Goal: Task Accomplishment & Management: Manage account settings

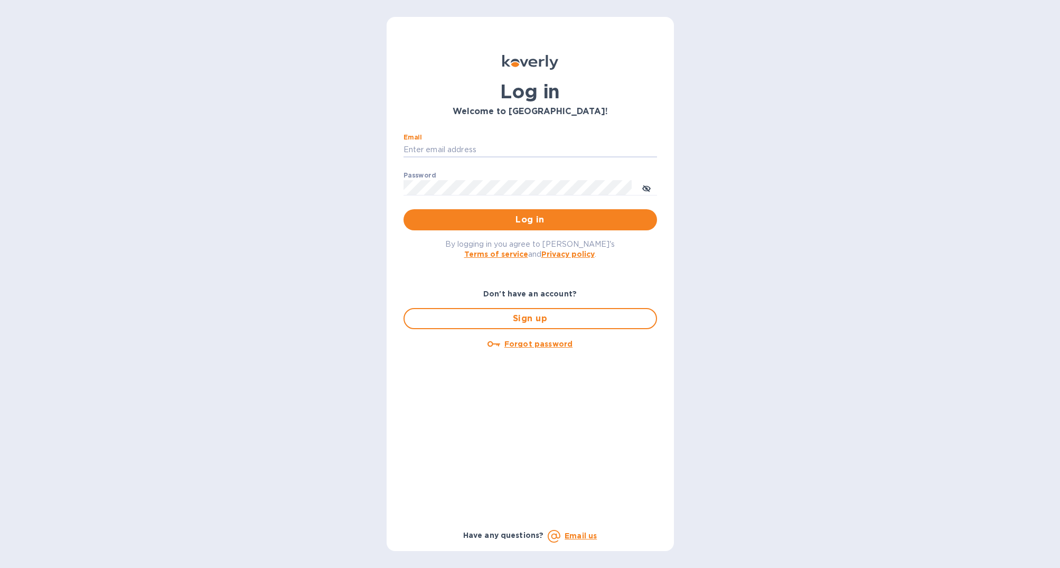
type input "[PERSON_NAME][EMAIL_ADDRESS][DOMAIN_NAME]"
click at [530, 219] on button "Log in" at bounding box center [529, 219] width 253 height 21
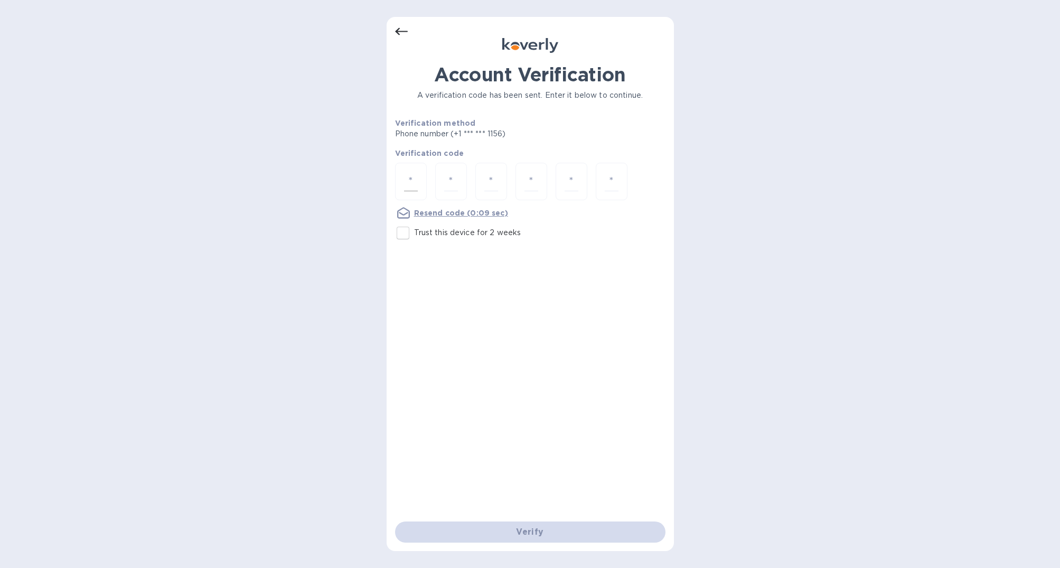
click at [412, 173] on input "number" at bounding box center [411, 182] width 14 height 20
type input "7"
type input "8"
type input "6"
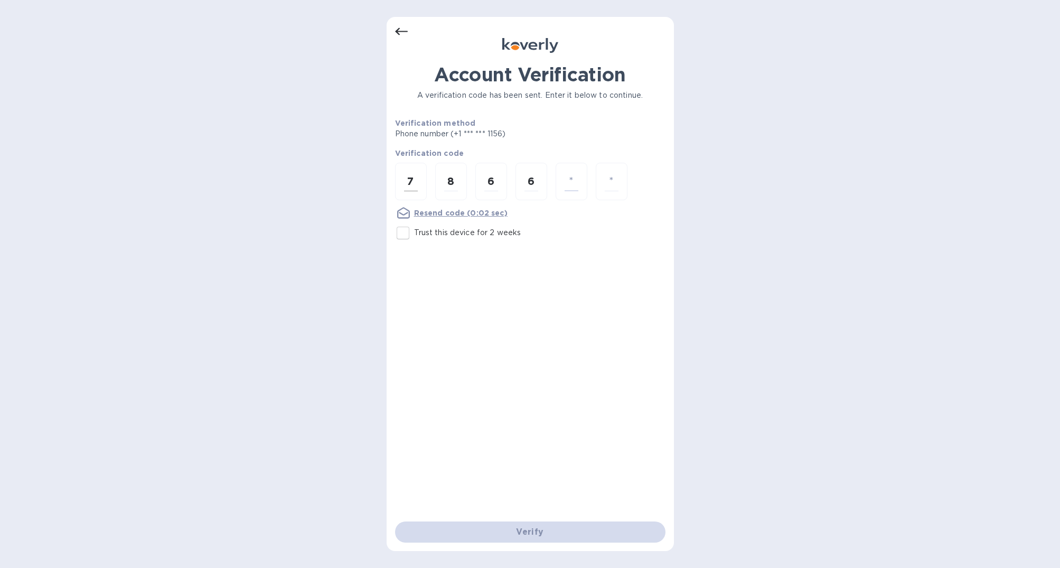
type input "4"
type input "2"
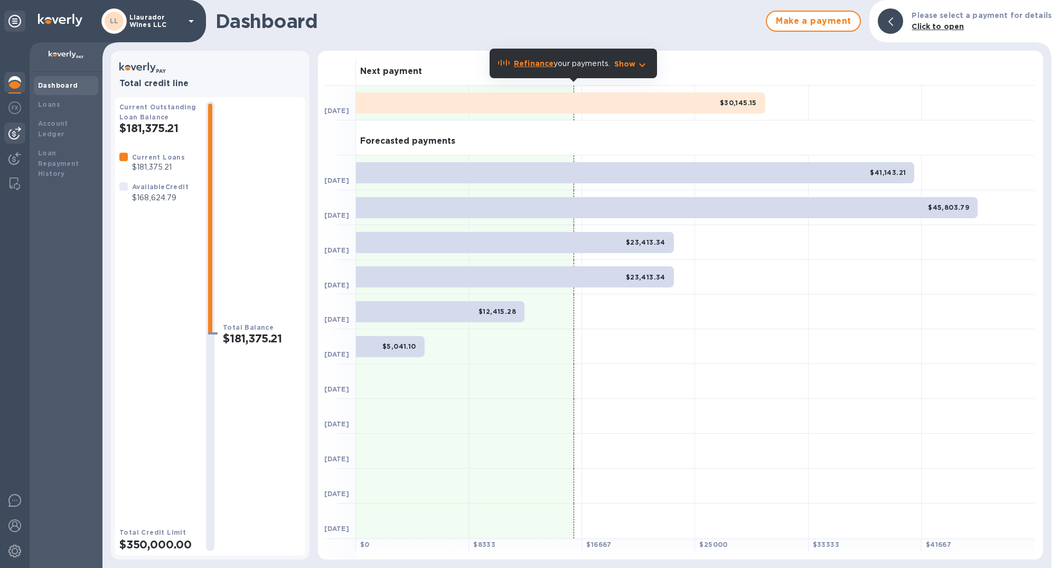
click at [15, 130] on img at bounding box center [14, 133] width 13 height 13
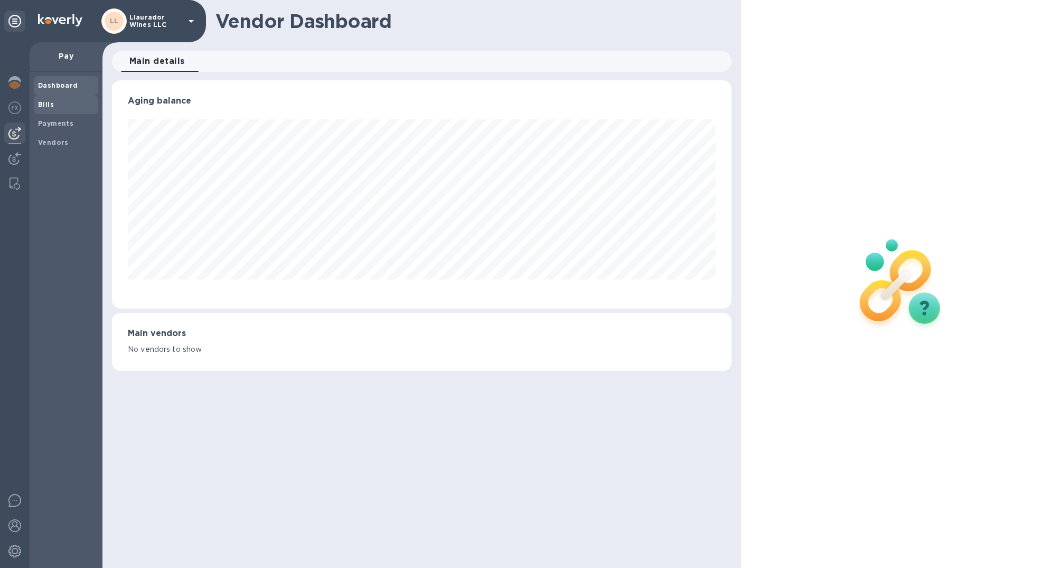
scroll to position [228, 619]
click at [41, 105] on b "Bills" at bounding box center [46, 104] width 16 height 8
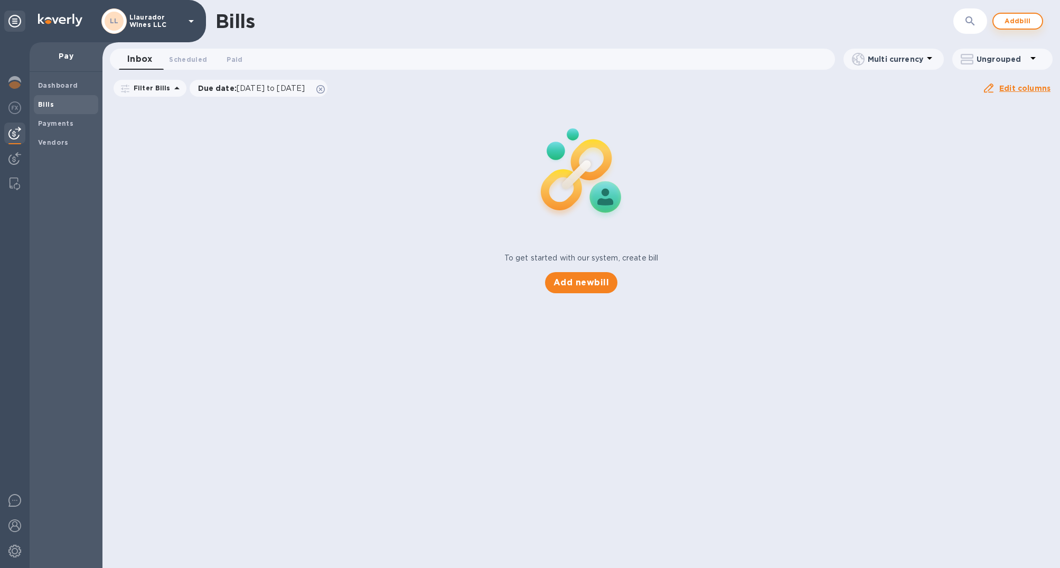
click at [1023, 18] on span "Add bill" at bounding box center [1018, 21] width 32 height 13
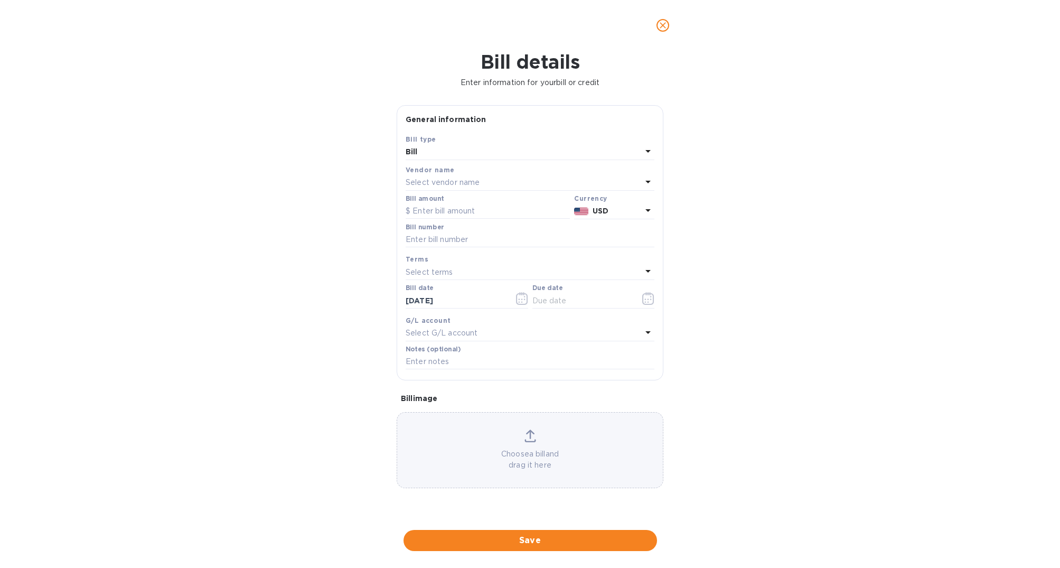
click at [437, 177] on p "Select vendor name" at bounding box center [443, 182] width 74 height 11
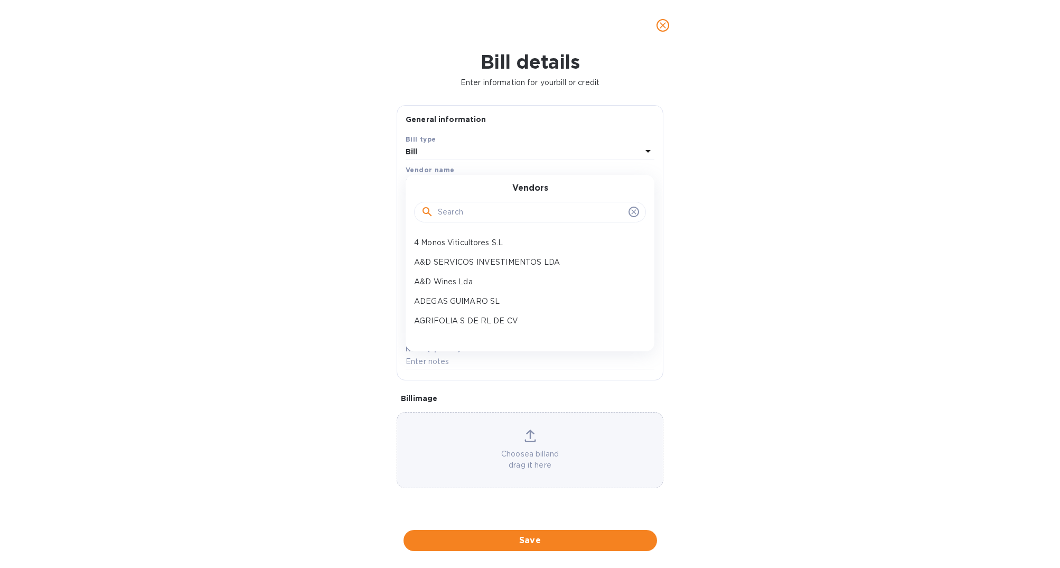
click at [465, 209] on input "text" at bounding box center [531, 212] width 186 height 16
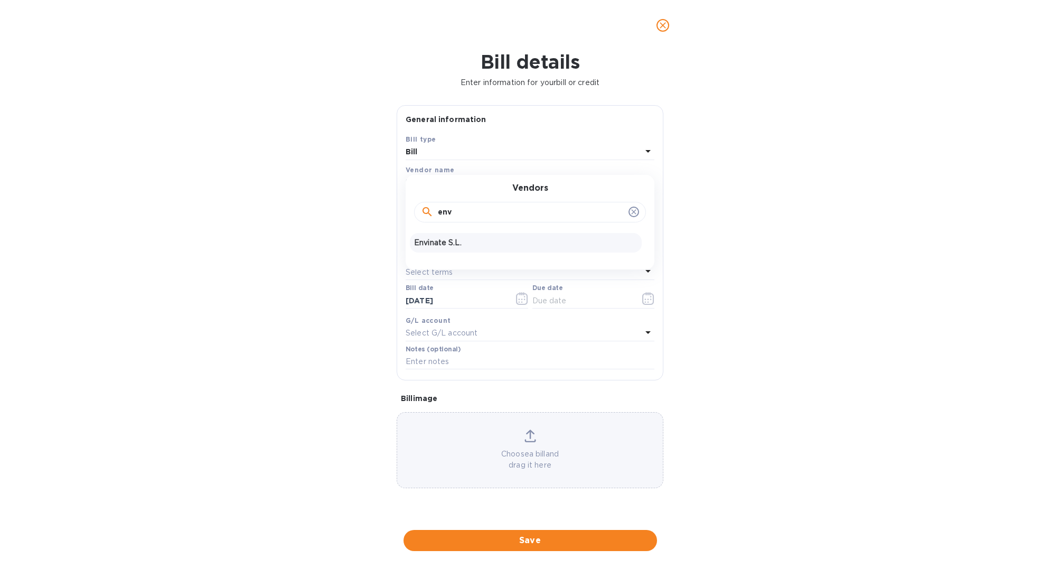
type input "env"
click at [465, 238] on p "Envinate S.L." at bounding box center [525, 242] width 223 height 11
click at [451, 214] on input "text" at bounding box center [488, 211] width 164 height 16
paste input "31,669"
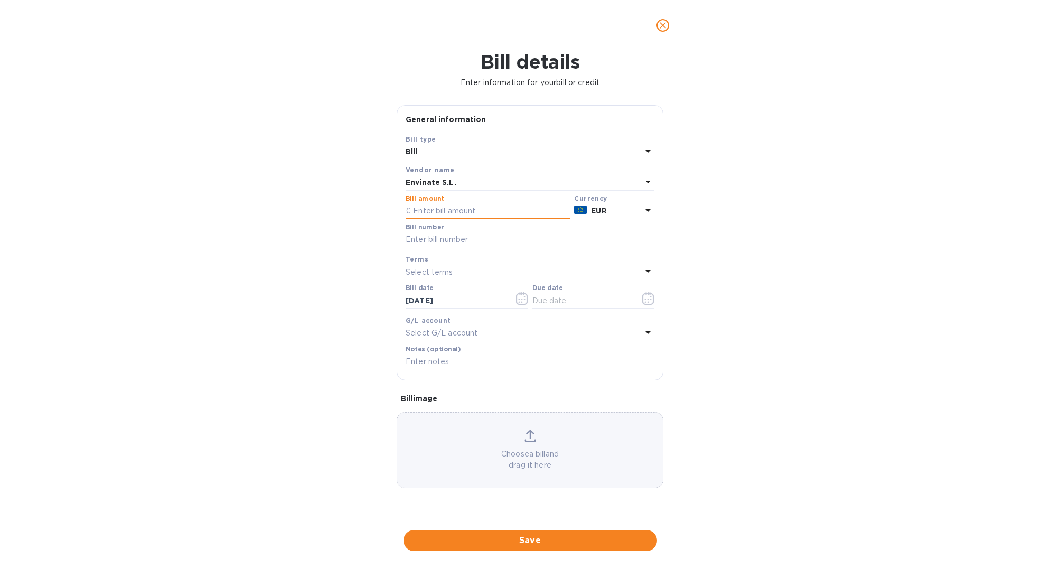
type input "31,669"
click at [446, 228] on div "Bill number" at bounding box center [530, 235] width 249 height 24
click at [447, 237] on input "text" at bounding box center [530, 240] width 249 height 16
type input "3/6"
click at [468, 270] on div "Select terms" at bounding box center [524, 272] width 236 height 15
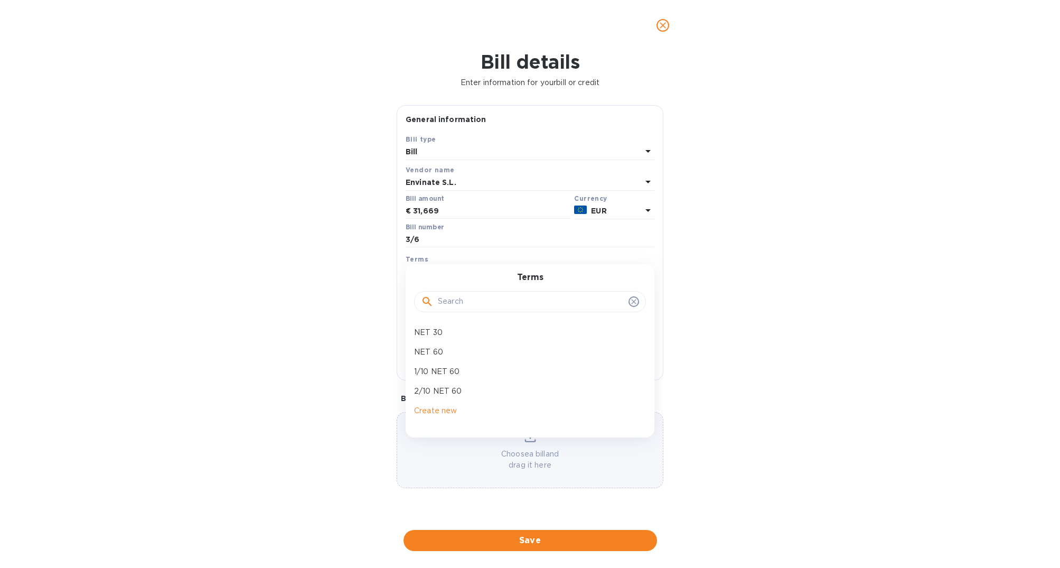
click at [474, 333] on p "NET 30" at bounding box center [525, 332] width 223 height 11
type input "10/25/2025"
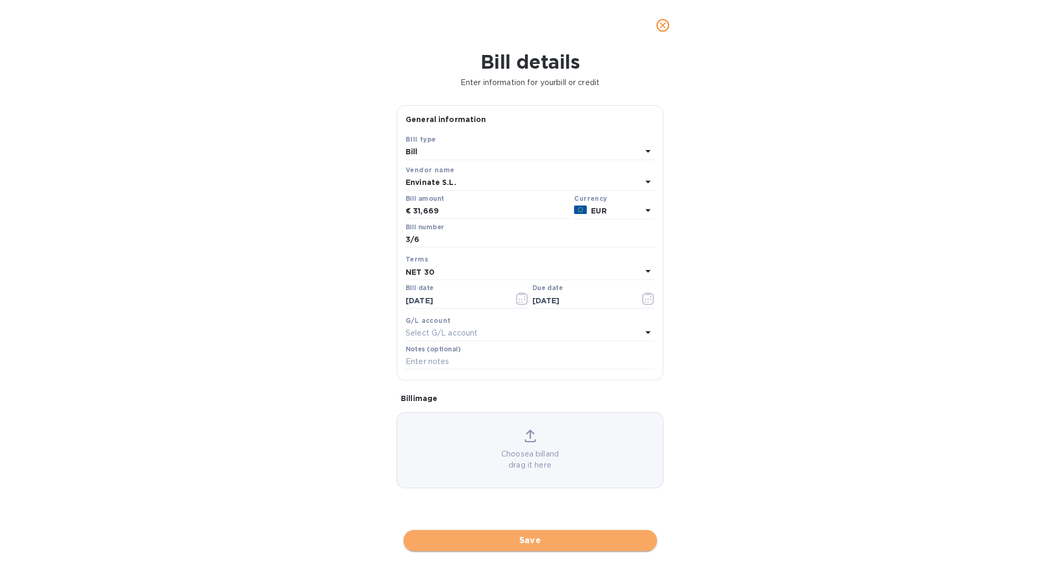
click at [553, 535] on span "Save" at bounding box center [530, 540] width 237 height 13
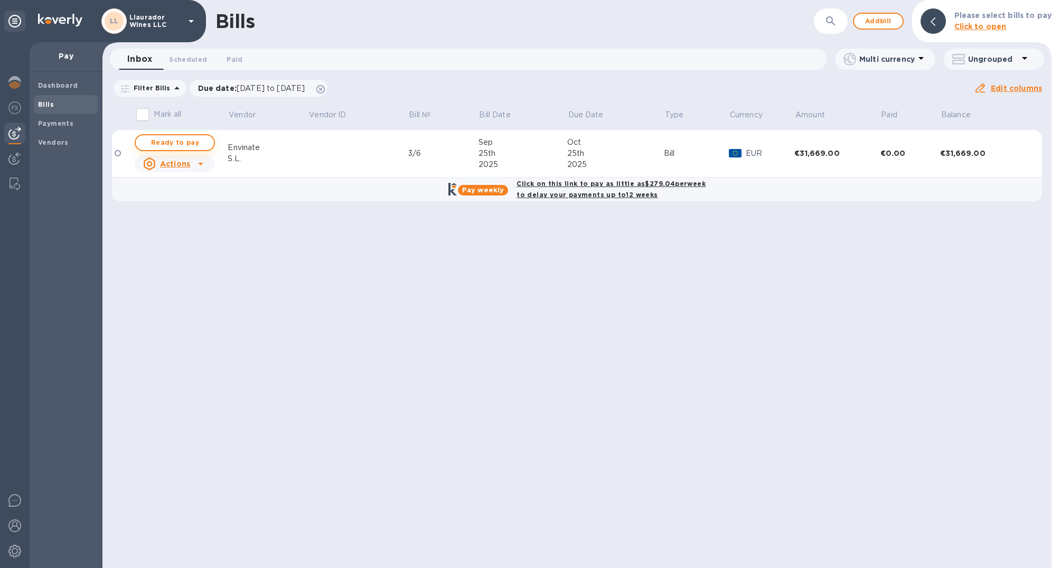
click at [176, 138] on span "Ready to pay" at bounding box center [174, 142] width 61 height 13
checkbox input "true"
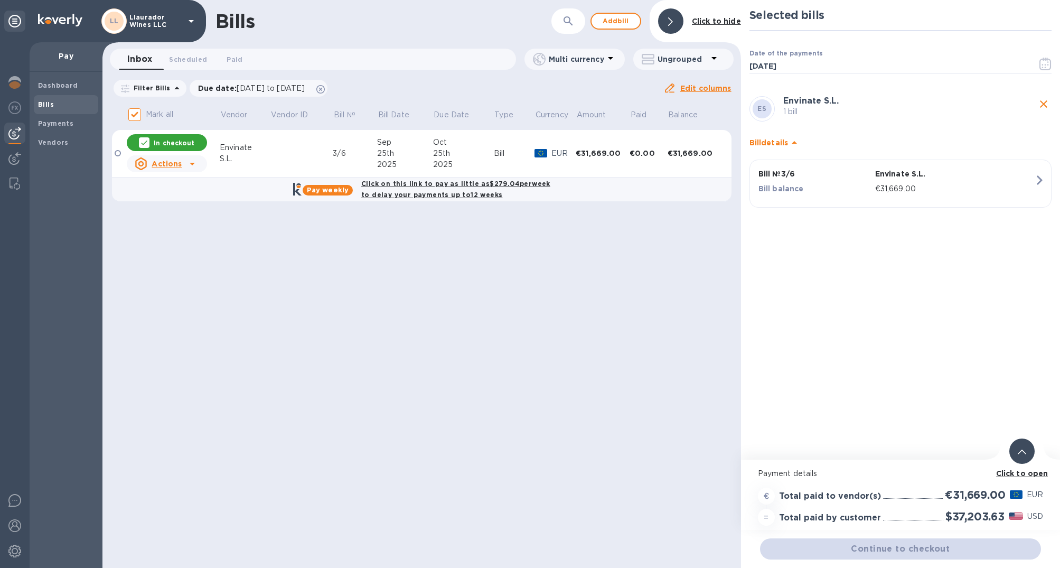
click at [1011, 473] on b "Click to open" at bounding box center [1022, 473] width 52 height 8
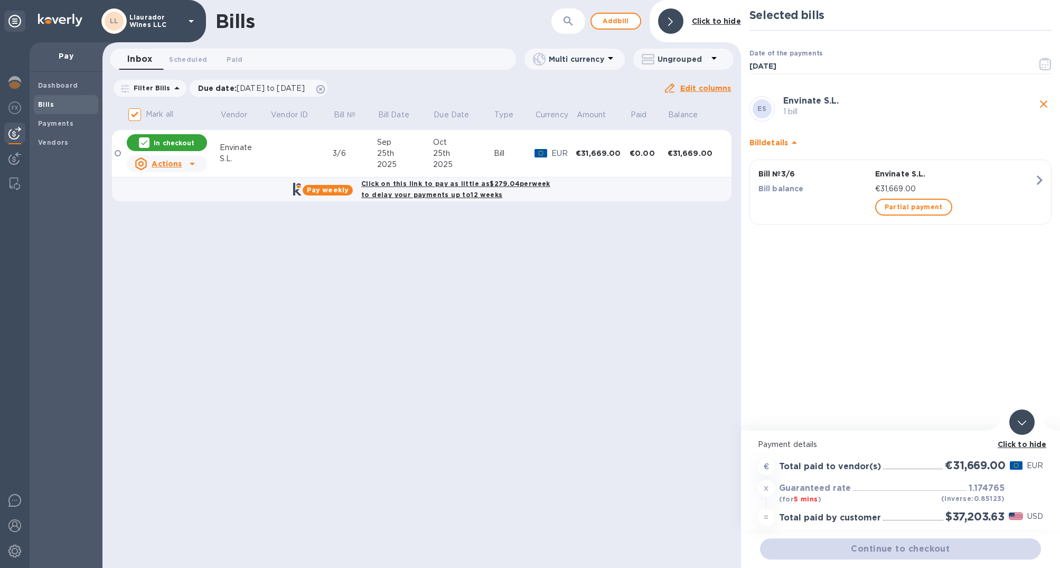
click at [819, 409] on div "Selected bills Date of the payments 09/25/2025 ​ ES Envinate S.L. 1 bill Bill d…" at bounding box center [900, 215] width 319 height 430
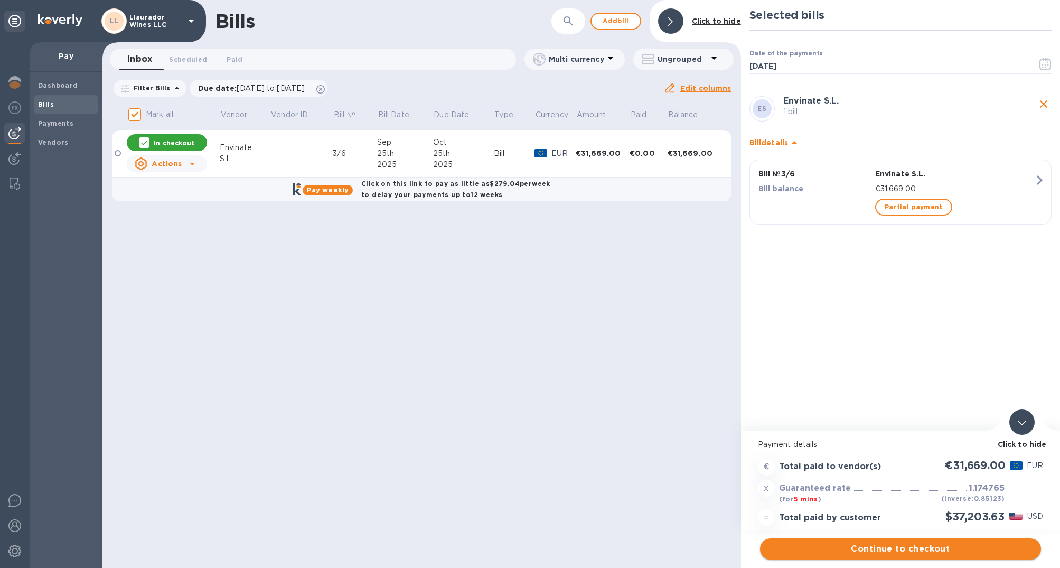
click at [890, 547] on span "Continue to checkout" at bounding box center [900, 548] width 264 height 13
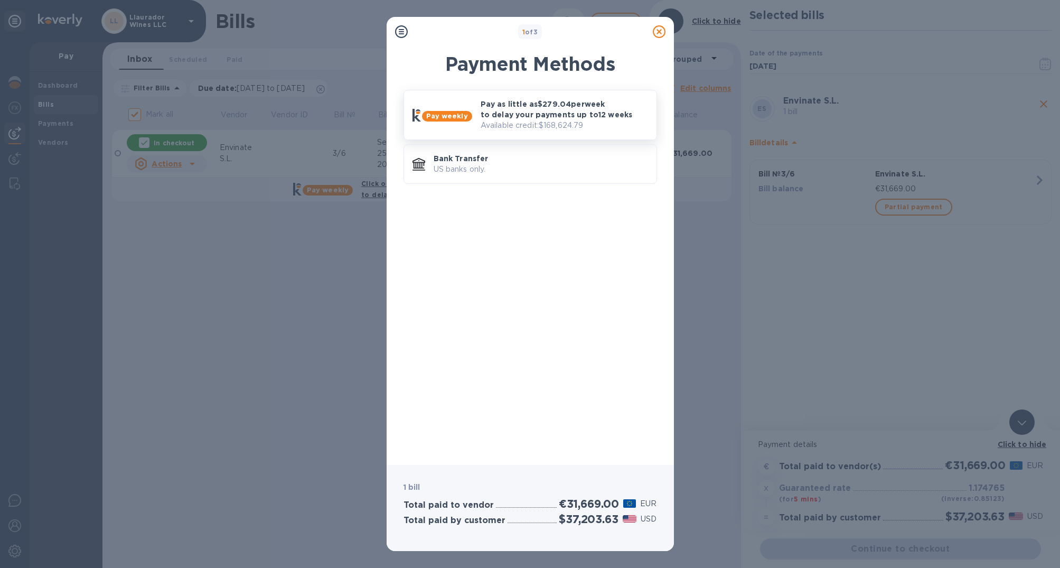
click at [507, 121] on p "Available credit: $168,624.79" at bounding box center [563, 125] width 167 height 11
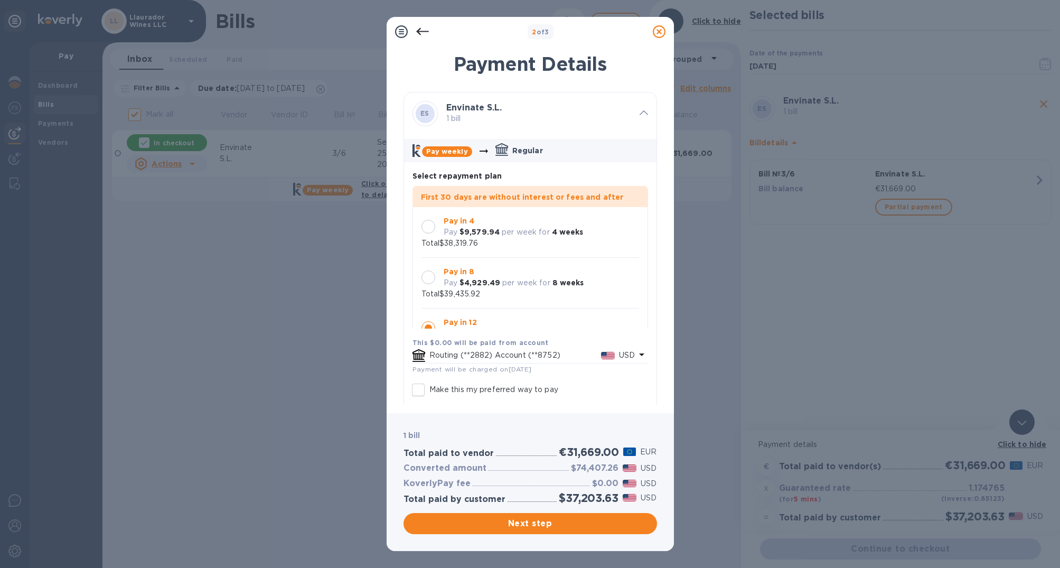
scroll to position [31, 0]
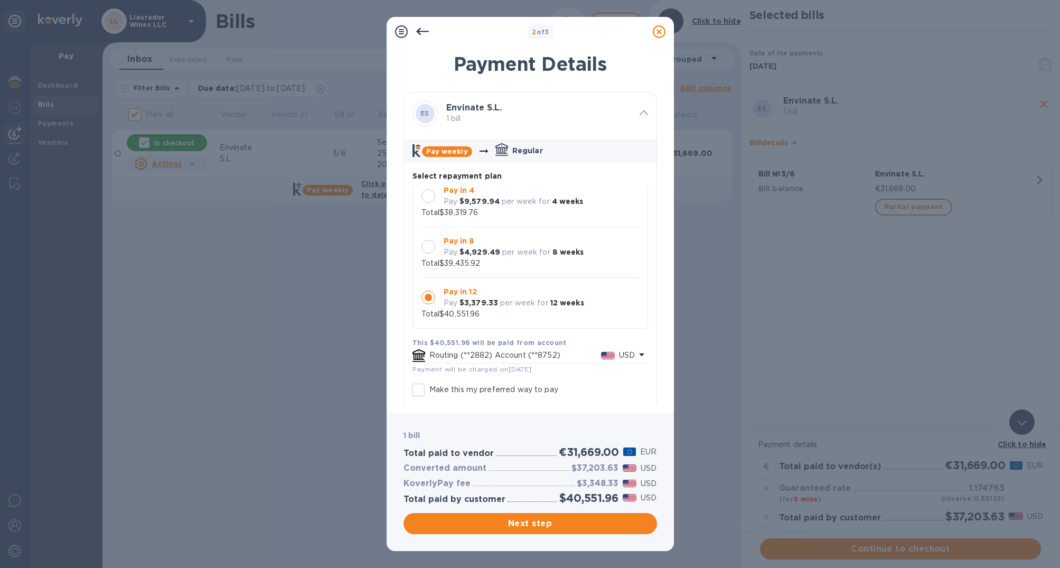
click at [438, 243] on div at bounding box center [428, 246] width 22 height 22
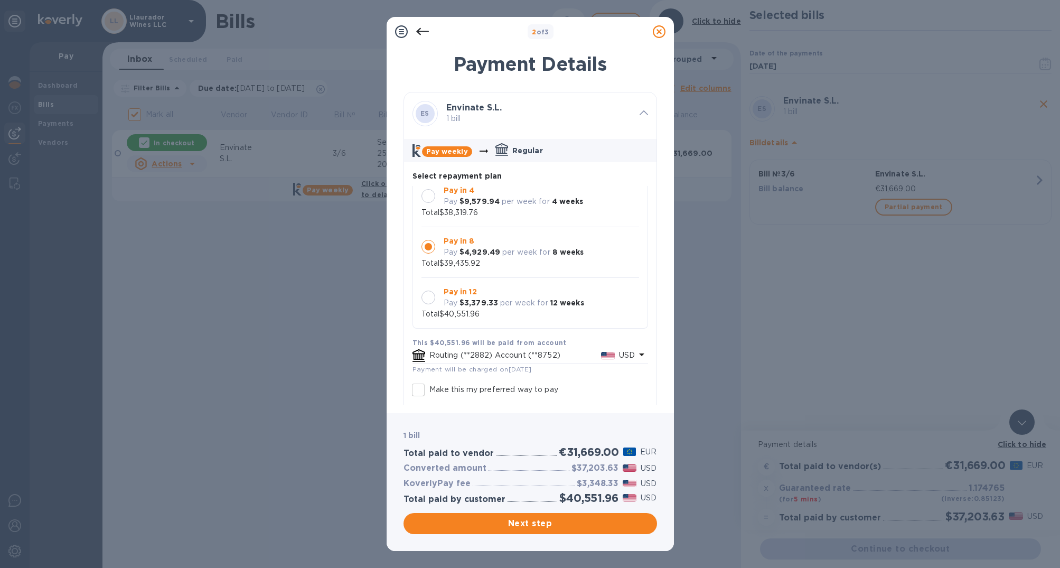
scroll to position [13, 0]
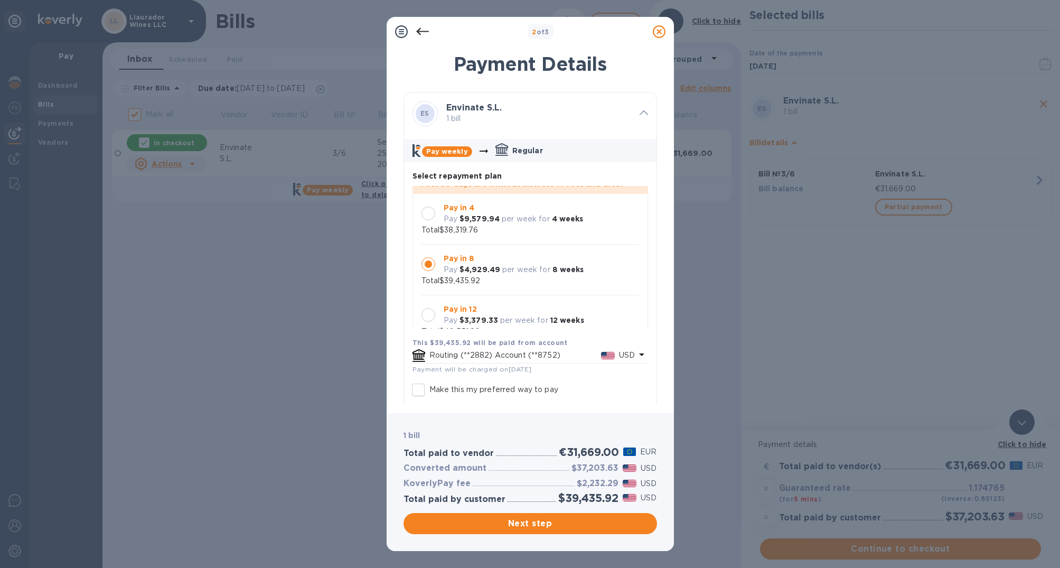
click at [431, 212] on div at bounding box center [428, 213] width 14 height 14
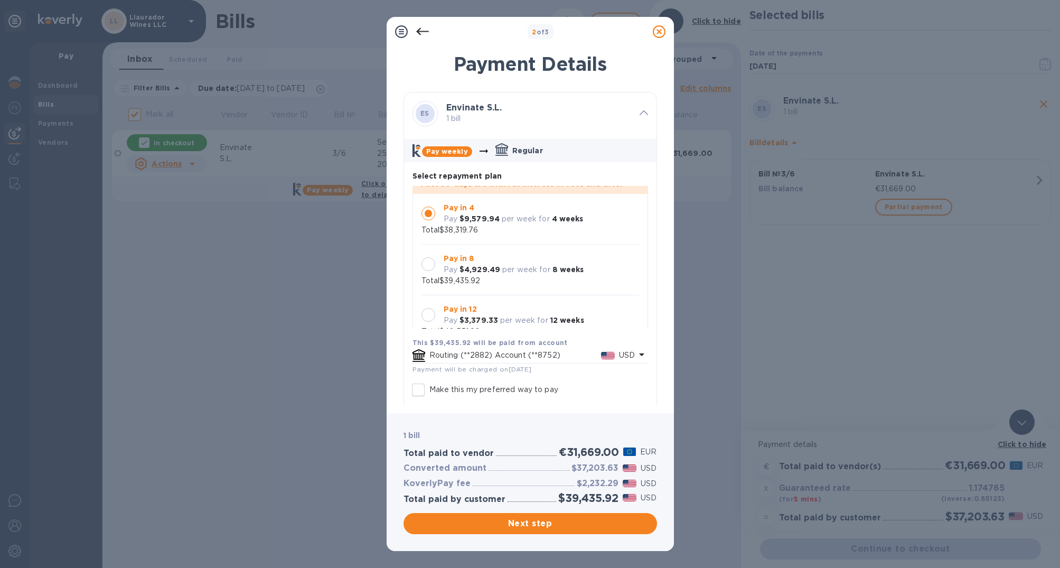
scroll to position [0, 0]
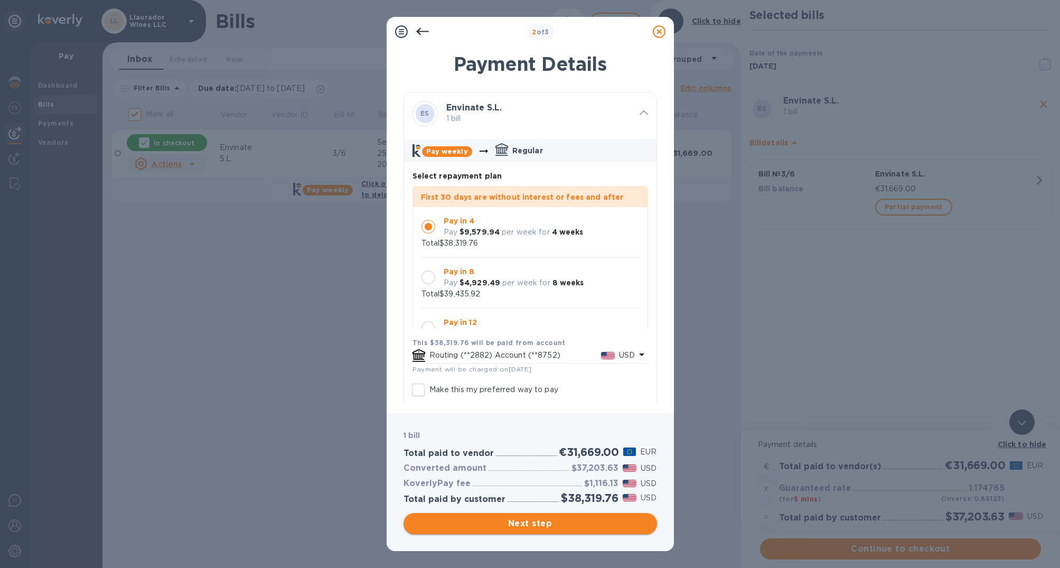
click at [570, 519] on span "Next step" at bounding box center [530, 523] width 237 height 13
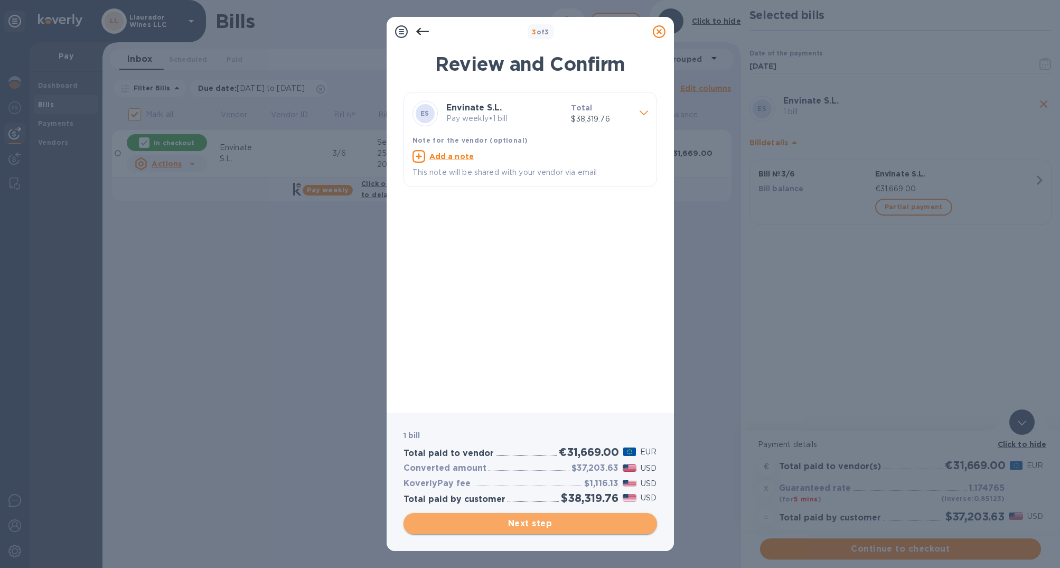
click at [571, 517] on span "Next step" at bounding box center [530, 523] width 237 height 13
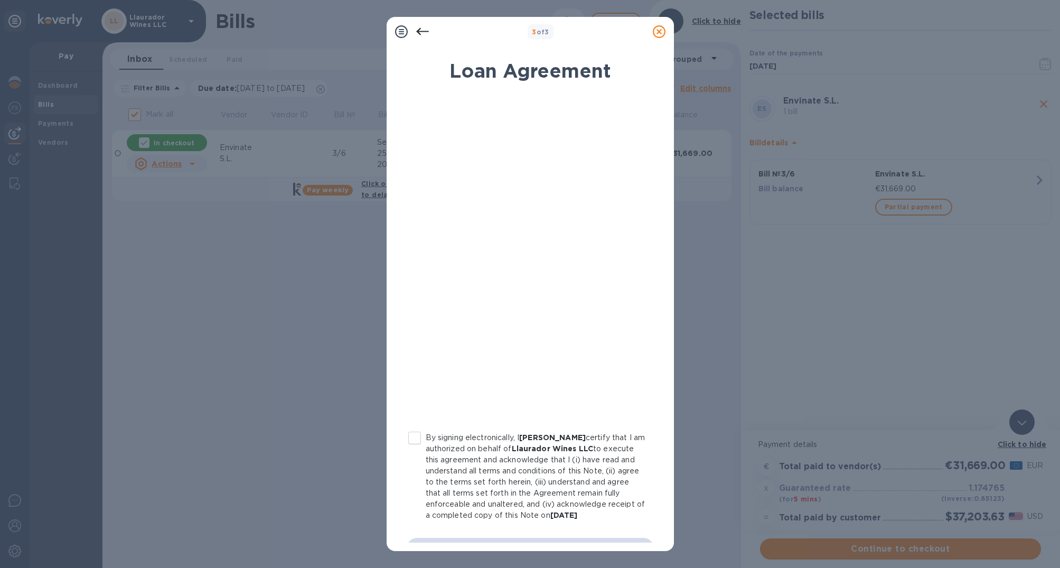
click at [411, 434] on input "By signing electronically, I Jose Pastor certify that I am authorized on behalf…" at bounding box center [414, 438] width 22 height 22
checkbox input "true"
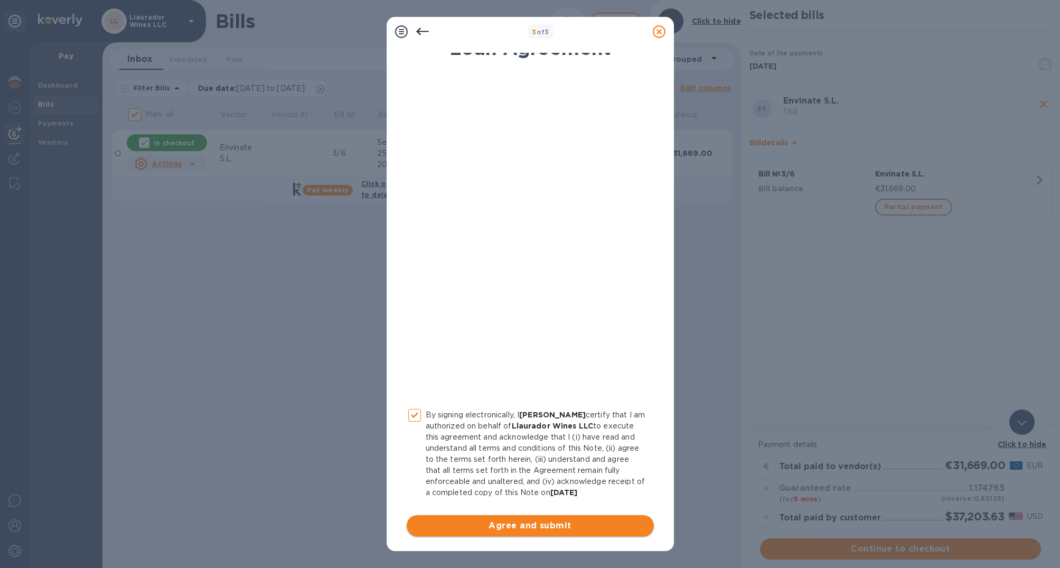
scroll to position [23, 0]
click at [551, 524] on span "Agree and submit" at bounding box center [530, 525] width 230 height 13
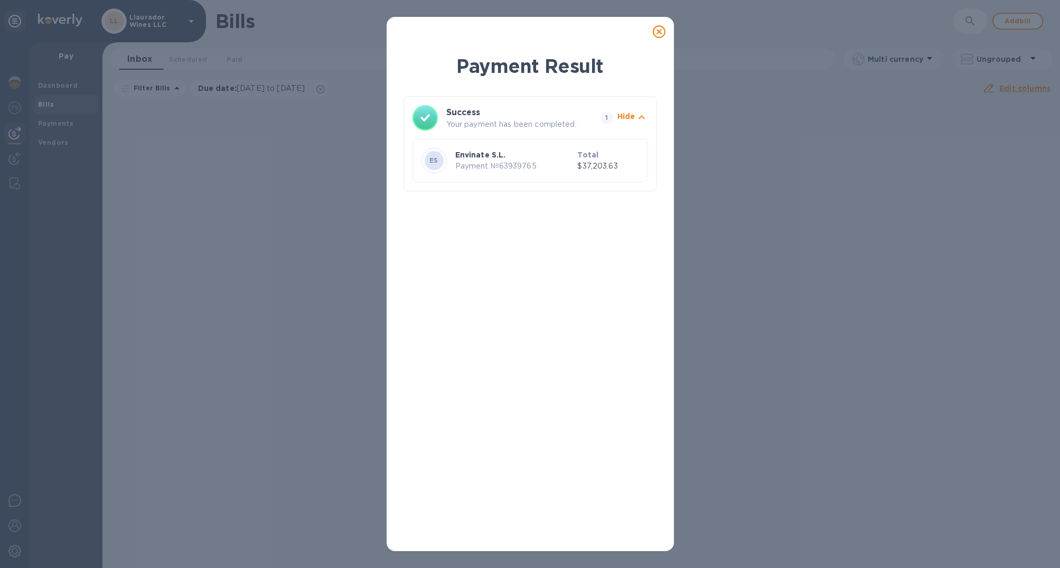
click at [658, 29] on icon at bounding box center [659, 31] width 13 height 13
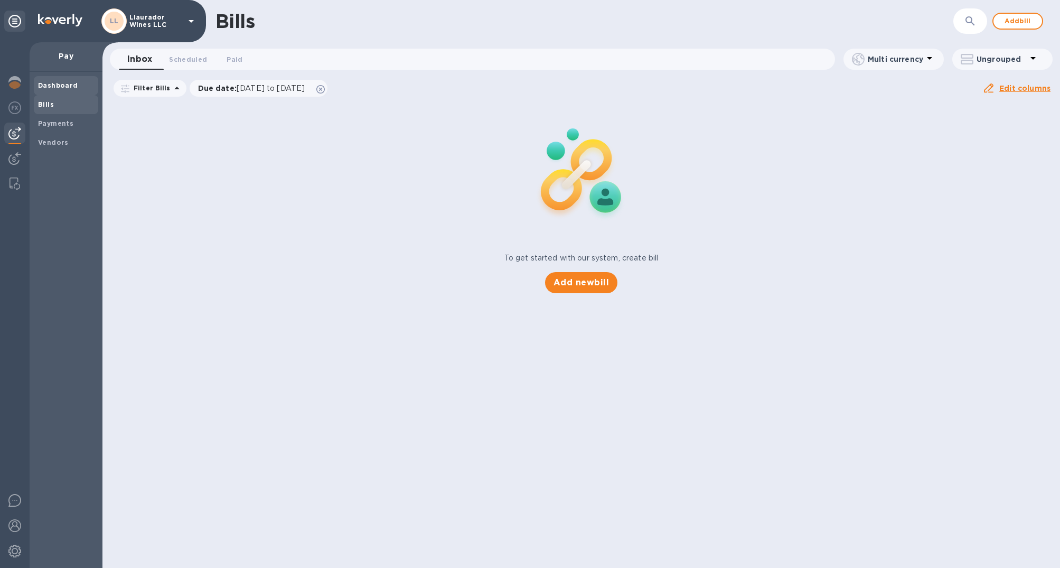
click at [45, 84] on b "Dashboard" at bounding box center [58, 85] width 40 height 8
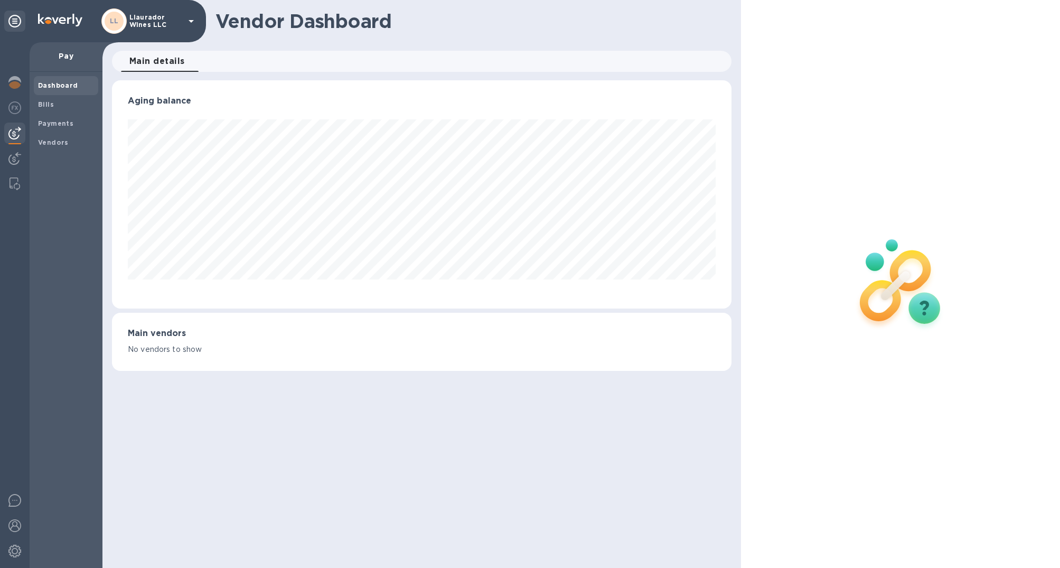
scroll to position [228, 619]
click at [16, 79] on img at bounding box center [14, 82] width 13 height 13
